Goal: Find specific page/section: Find specific page/section

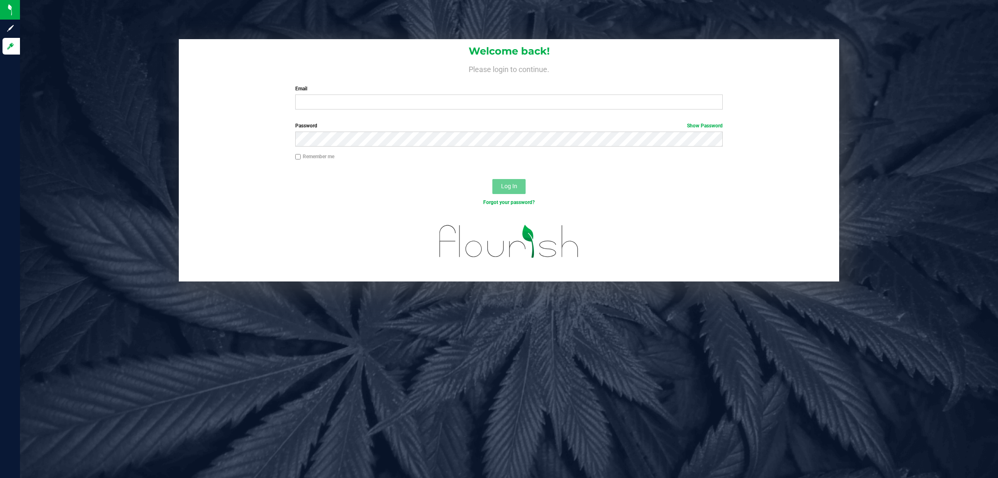
click at [317, 94] on div "Email Required Please format your email correctly." at bounding box center [509, 97] width 441 height 25
click at [315, 104] on input "Email" at bounding box center [509, 101] width 428 height 15
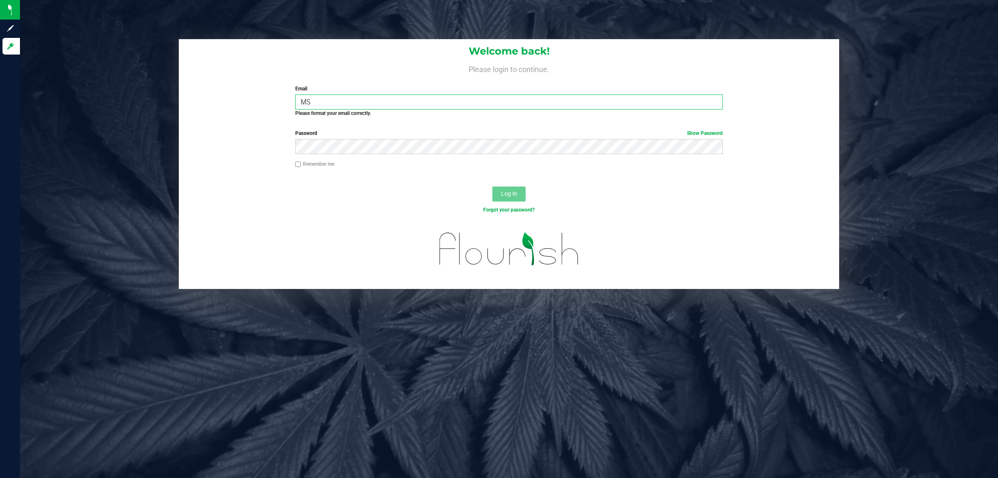
type input "M"
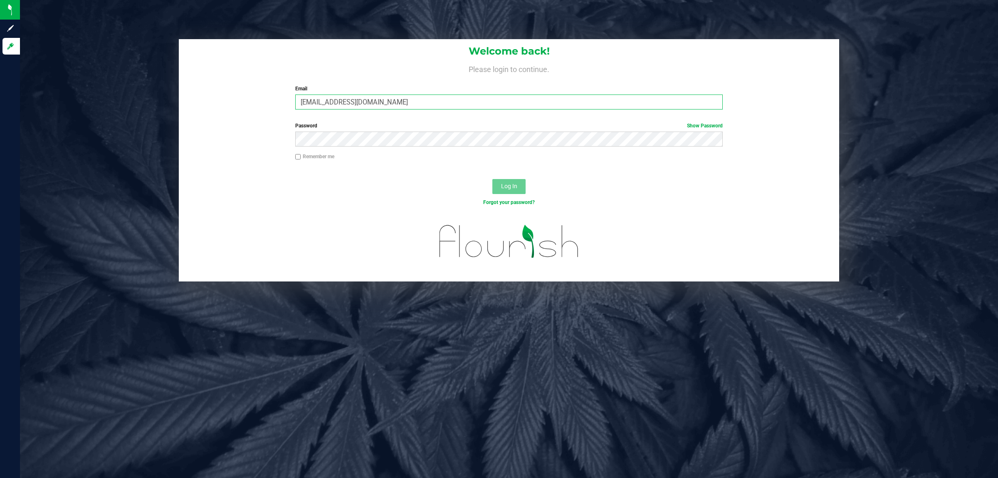
type input "[EMAIL_ADDRESS][DOMAIN_NAME]"
click at [493, 179] on button "Log In" at bounding box center [509, 186] width 33 height 15
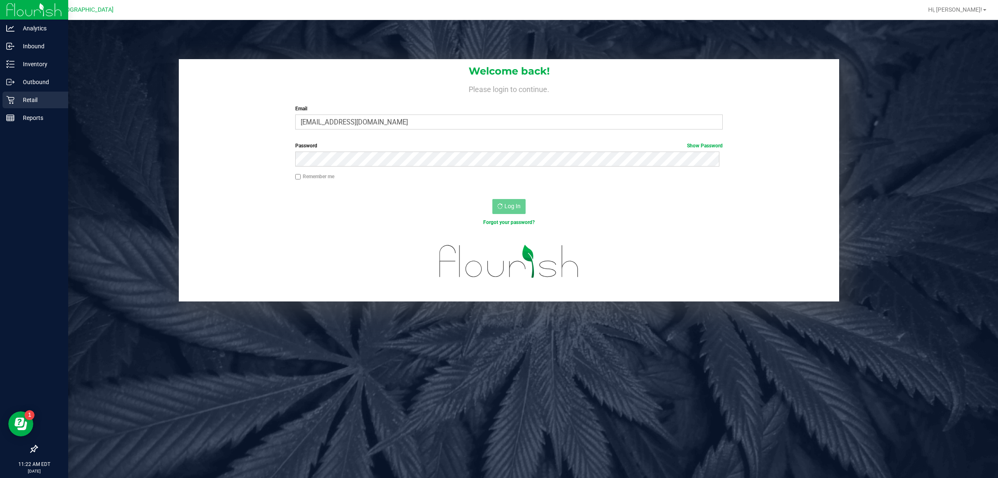
click at [15, 103] on p "Retail" at bounding box center [40, 100] width 50 height 10
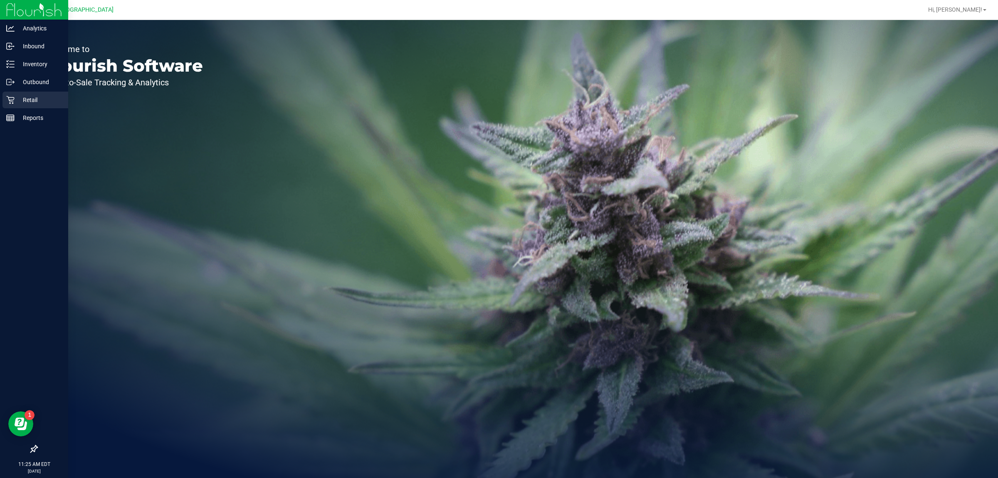
click at [35, 99] on p "Retail" at bounding box center [40, 100] width 50 height 10
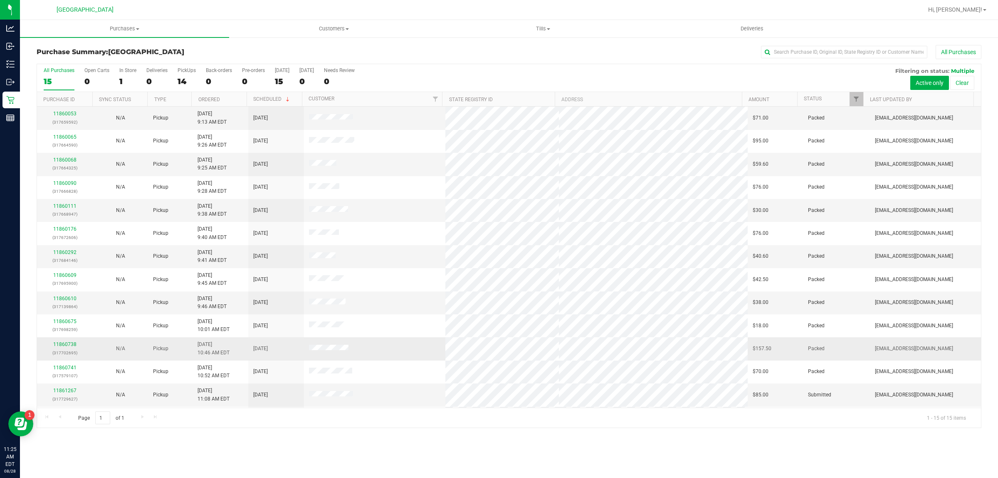
scroll to position [45, 0]
